Goal: Information Seeking & Learning: Check status

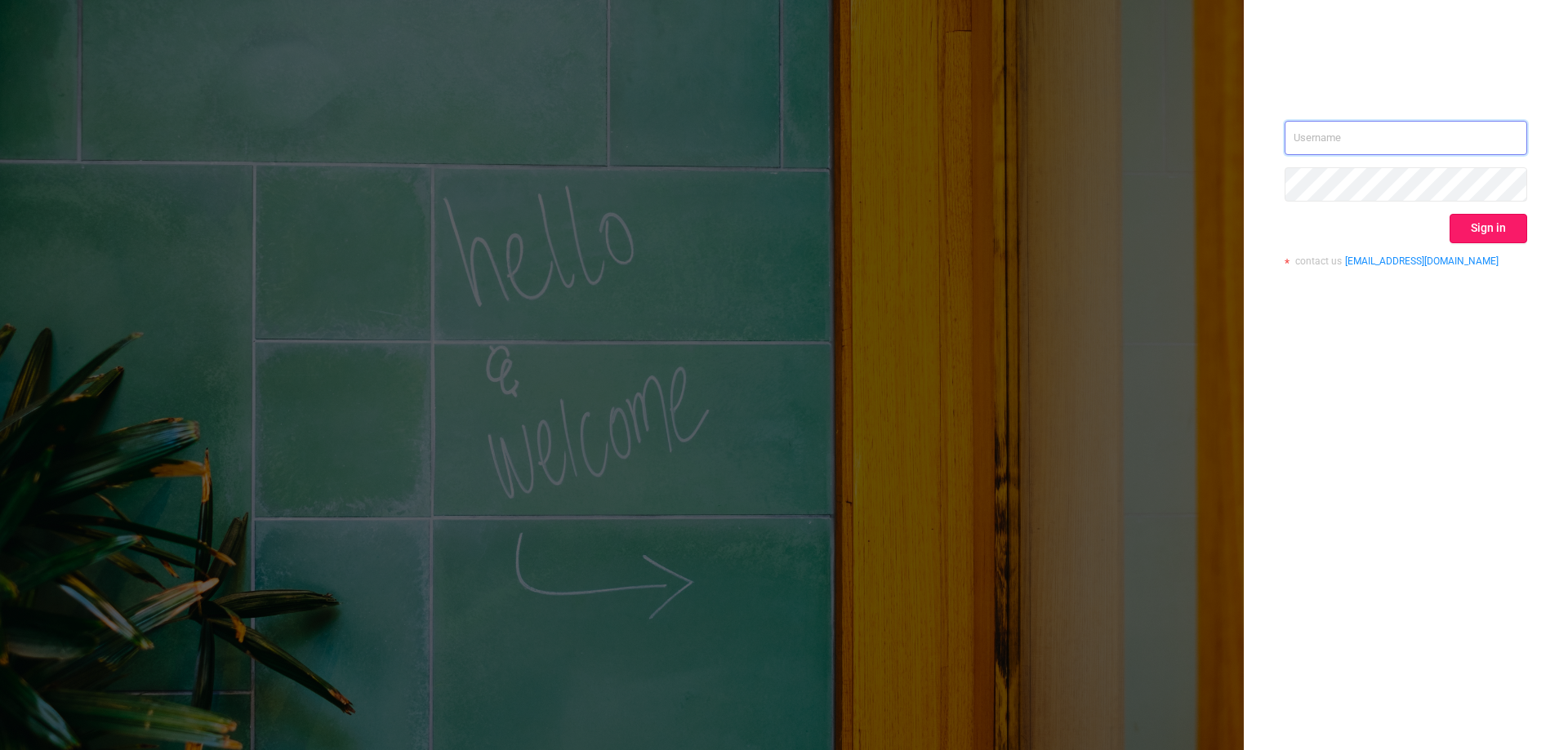
type input "[EMAIL_ADDRESS][DOMAIN_NAME]"
click at [1486, 215] on button "Sign in" at bounding box center [1488, 229] width 78 height 30
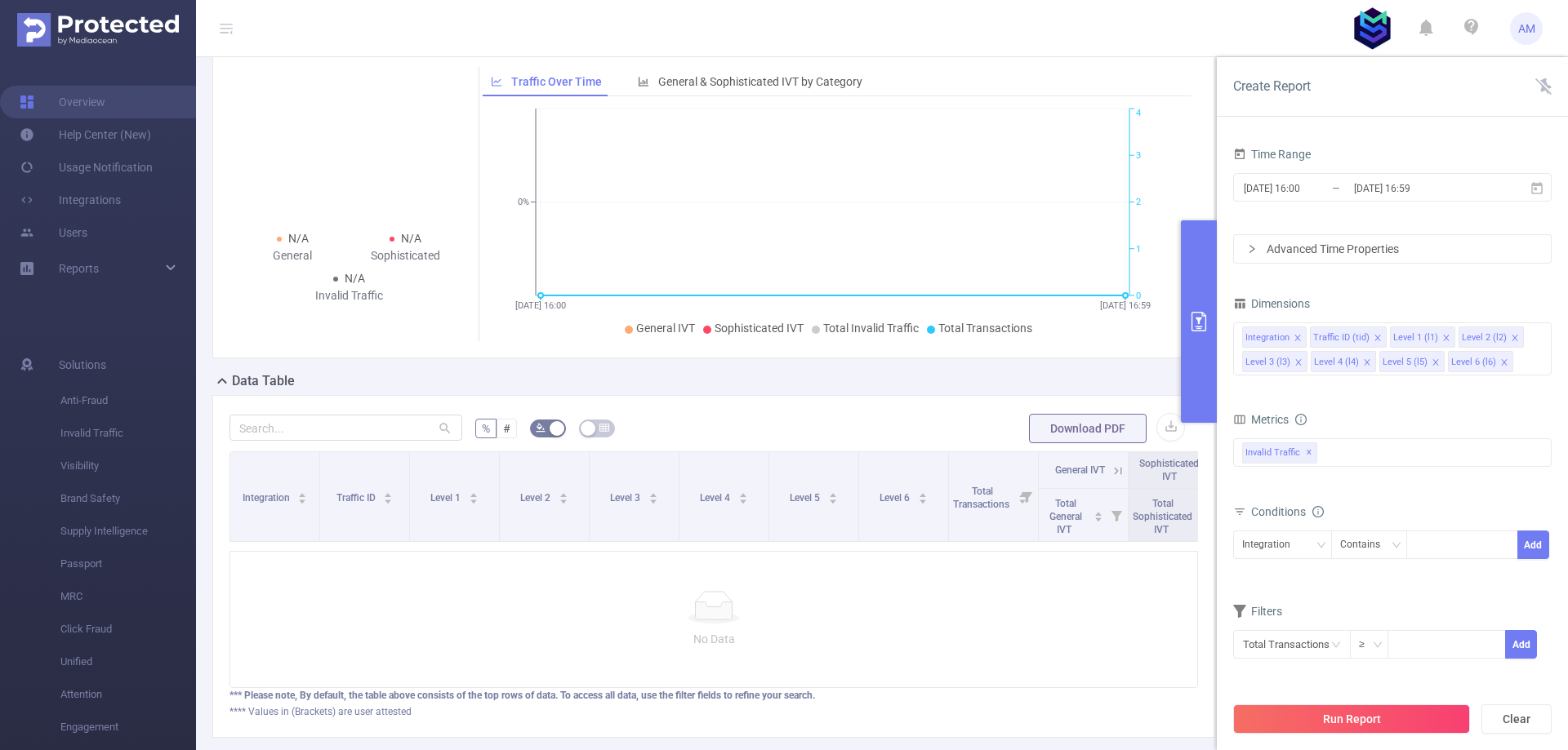
scroll to position [81, 0]
click at [133, 274] on div "Reports" at bounding box center [98, 268] width 196 height 33
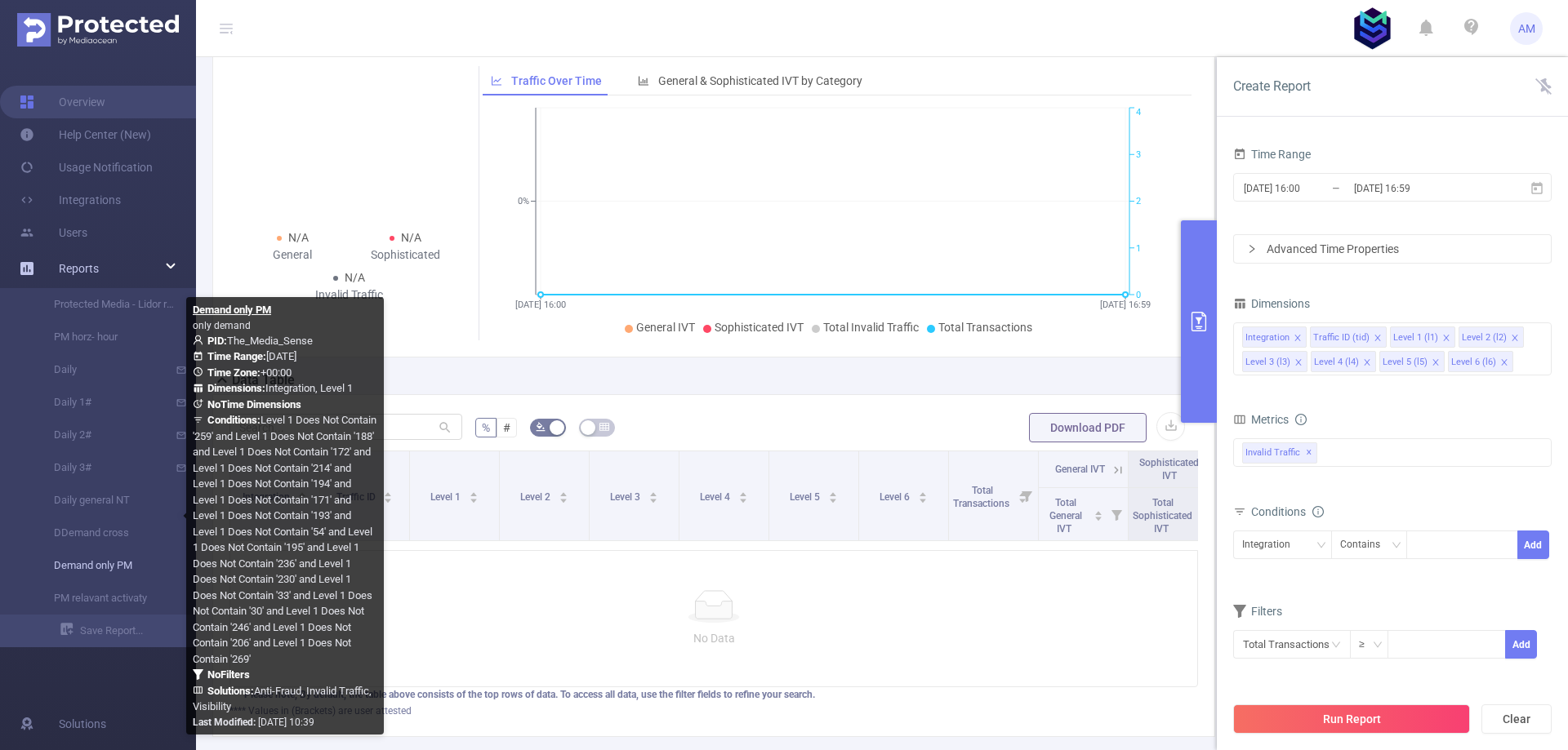
click at [113, 565] on link "Demand only PM" at bounding box center [105, 565] width 144 height 33
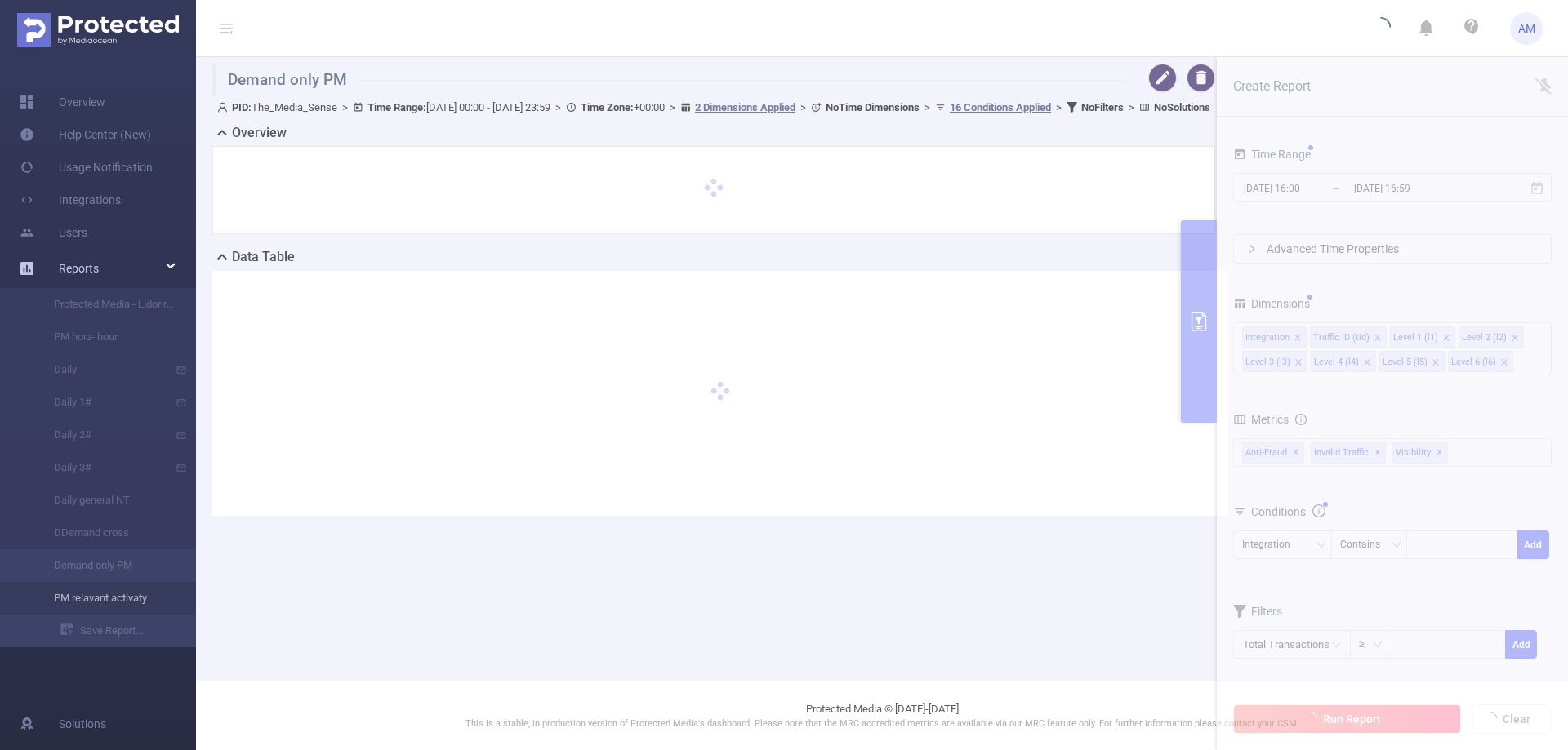
click at [104, 603] on li "PM relavant activaty" at bounding box center [98, 598] width 196 height 33
type input "[DATE] 00:00"
type input "[DATE] 23:59"
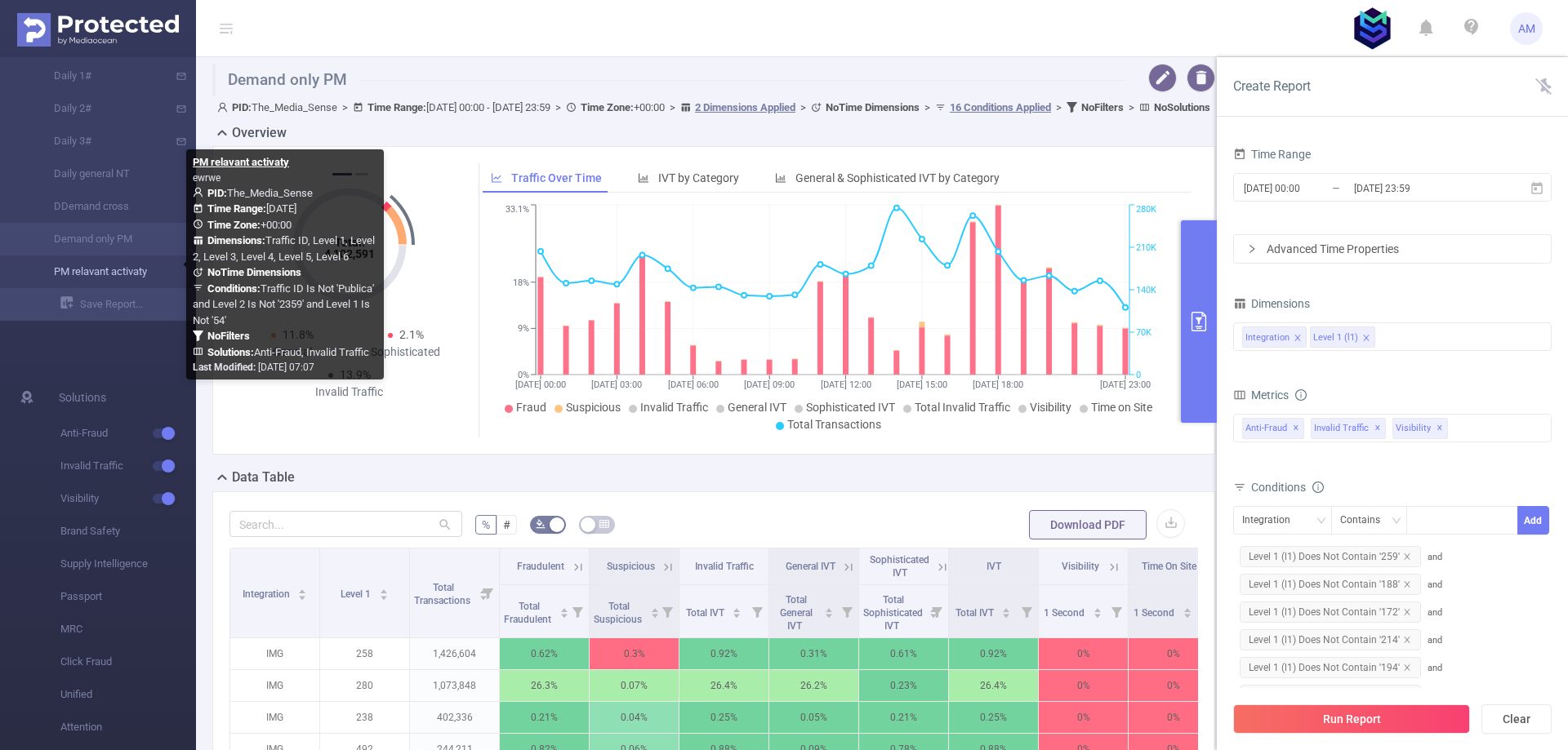
click at [96, 272] on link "PM relavant activaty" at bounding box center [105, 272] width 144 height 33
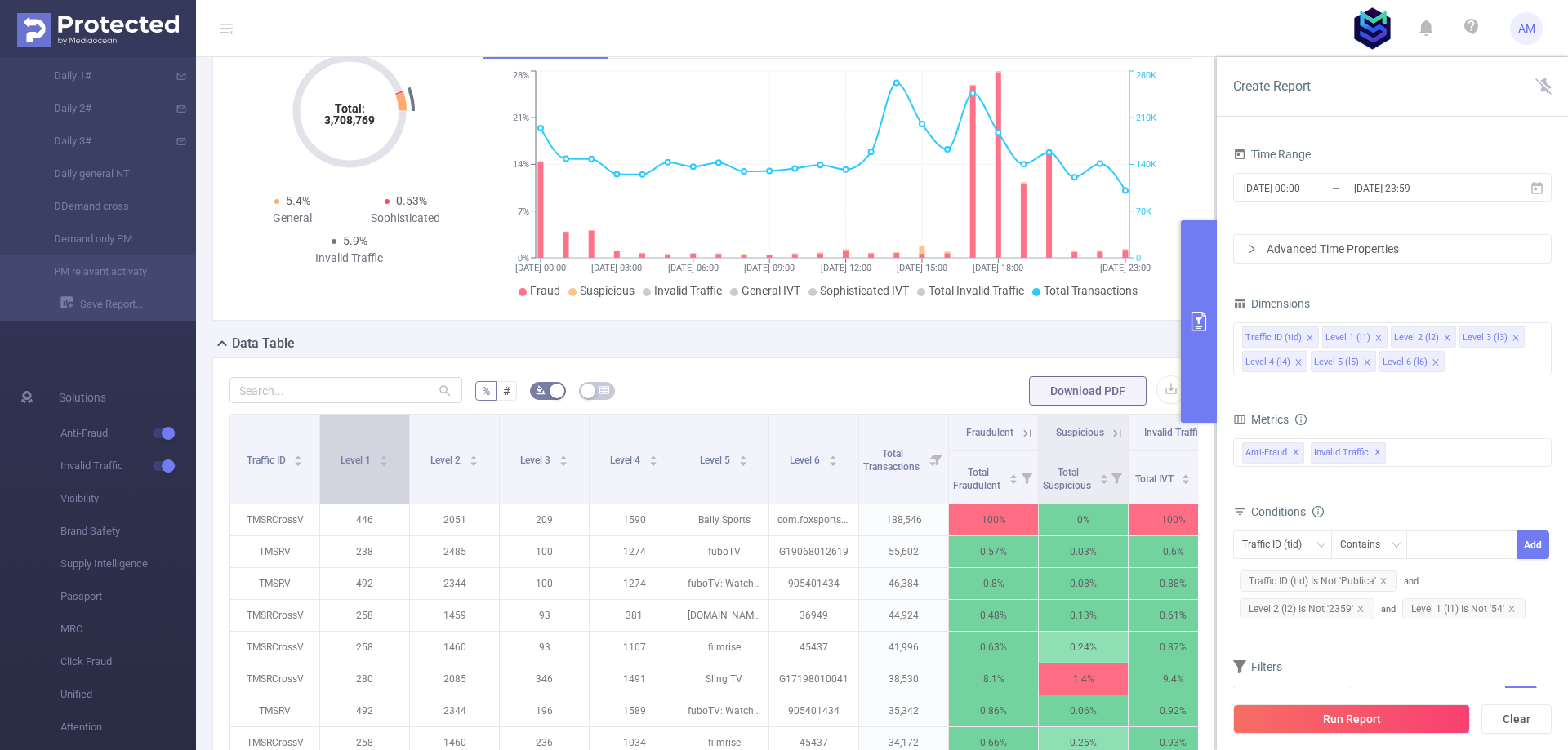
scroll to position [63, 0]
